Goal: Go to known website: Go to known website

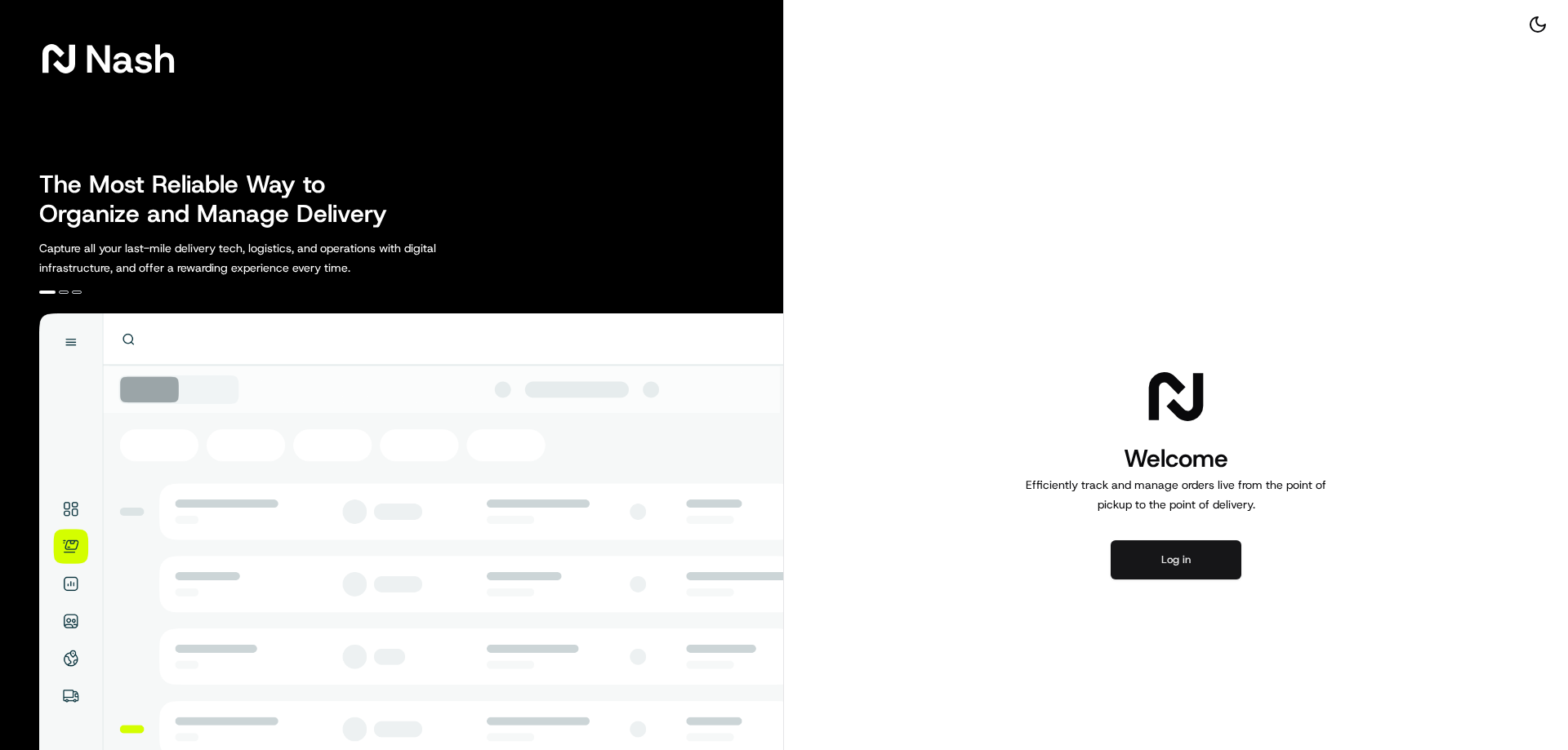
click at [1197, 546] on button "Log in" at bounding box center [1176, 560] width 131 height 39
